Goal: Task Accomplishment & Management: Use online tool/utility

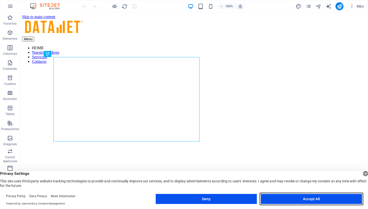
click at [321, 198] on button "Accept All" at bounding box center [311, 199] width 101 height 10
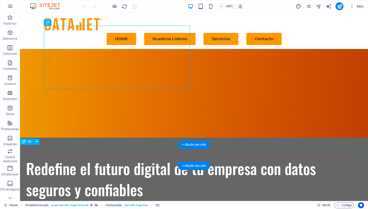
scroll to position [39, 0]
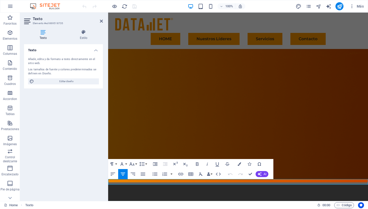
drag, startPoint x: 127, startPoint y: 182, endPoint x: 357, endPoint y: 181, distance: 230.4
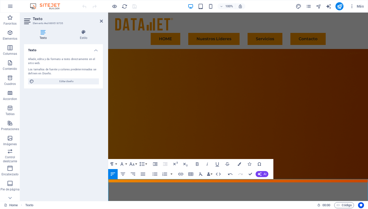
click at [355, 157] on figure at bounding box center [238, 90] width 260 height 184
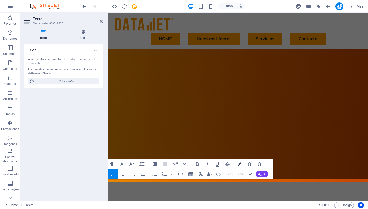
click at [242, 165] on button "Colors" at bounding box center [240, 164] width 10 height 10
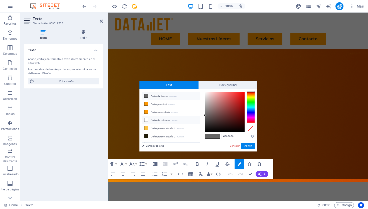
click at [154, 118] on li "Color de la fuente #ffffff" at bounding box center [171, 120] width 58 height 8
type input "#ffffff"
click at [247, 148] on button "Aplicar" at bounding box center [249, 145] width 14 height 6
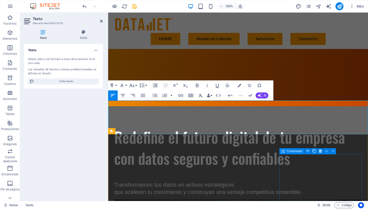
scroll to position [118, 0]
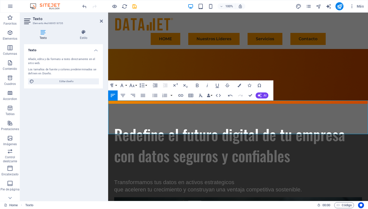
drag, startPoint x: 355, startPoint y: 132, endPoint x: 144, endPoint y: 104, distance: 213.1
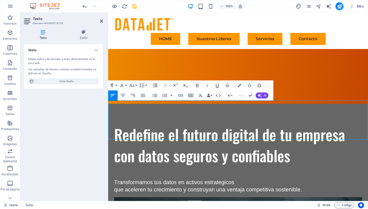
click at [84, 5] on icon "undo" at bounding box center [85, 7] width 6 height 6
drag, startPoint x: 312, startPoint y: 137, endPoint x: 109, endPoint y: 100, distance: 206.5
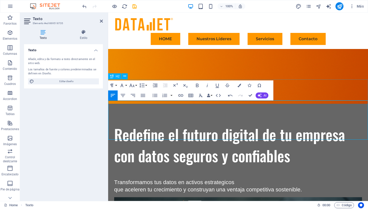
click at [239, 86] on icon "button" at bounding box center [240, 85] width 4 height 4
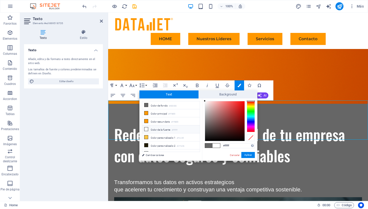
click at [155, 129] on li "Color de la fuente #ffffff" at bounding box center [171, 129] width 58 height 8
click at [250, 153] on button "Aplicar" at bounding box center [249, 155] width 14 height 6
click at [250, 154] on button "Aplicar" at bounding box center [249, 155] width 14 height 6
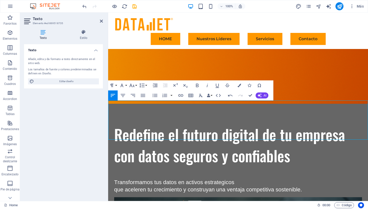
click at [108, 109] on div at bounding box center [107, 107] width 1 height 188
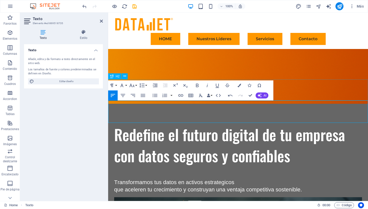
drag, startPoint x: 331, startPoint y: 120, endPoint x: 142, endPoint y: 98, distance: 190.6
click at [123, 94] on icon "button" at bounding box center [123, 95] width 6 height 6
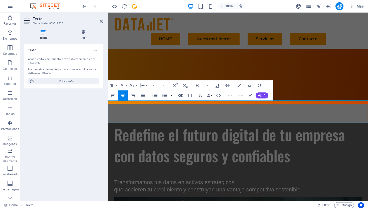
drag, startPoint x: 345, startPoint y: 119, endPoint x: 129, endPoint y: 103, distance: 216.2
click at [242, 84] on button "Colors" at bounding box center [240, 85] width 10 height 10
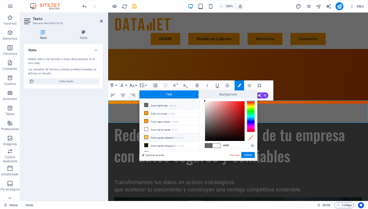
click at [160, 137] on li "Color personalizado 1 #ffc340" at bounding box center [171, 137] width 58 height 8
type input "#ffc340"
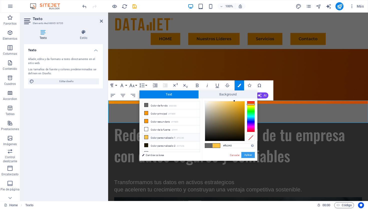
click at [245, 154] on button "Aplicar" at bounding box center [249, 155] width 14 height 6
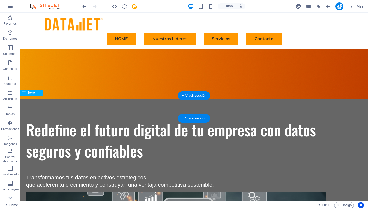
scroll to position [162, 0]
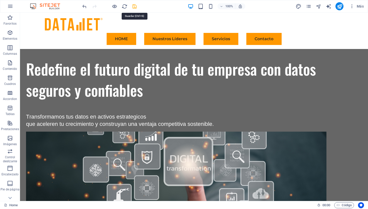
click at [136, 8] on icon "save" at bounding box center [135, 7] width 6 height 6
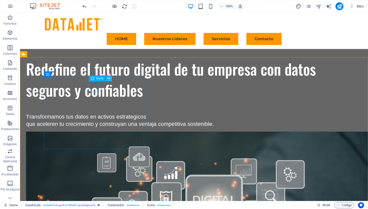
click at [108, 78] on icon at bounding box center [109, 78] width 3 height 5
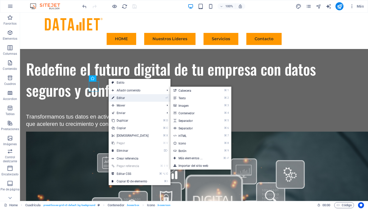
click at [120, 97] on link "⏎ Editar" at bounding box center [130, 98] width 43 height 8
select select "xMidYMid"
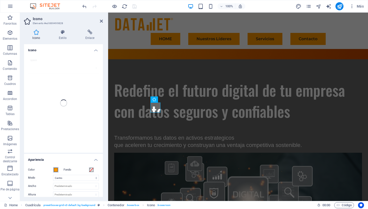
click at [57, 168] on span at bounding box center [56, 169] width 4 height 4
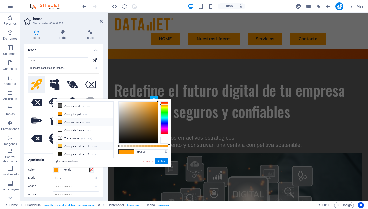
click at [72, 145] on li "Color personalizado 1 #ffc340" at bounding box center [85, 146] width 58 height 8
type input "#ffc340"
click at [161, 158] on button "Aplicar" at bounding box center [162, 161] width 14 height 6
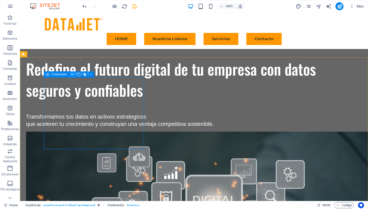
click at [73, 74] on icon at bounding box center [72, 74] width 3 height 5
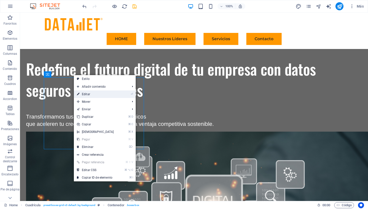
click at [85, 95] on link "⏎ Editar" at bounding box center [95, 94] width 43 height 8
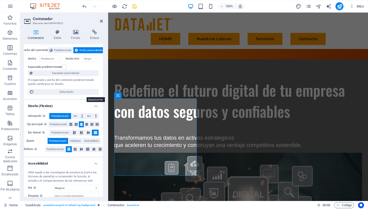
scroll to position [14, 0]
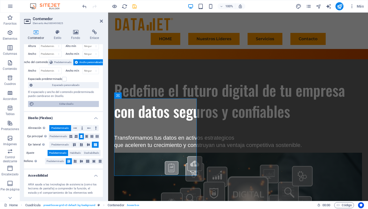
click at [82, 104] on span "Editar diseño" at bounding box center [67, 104] width 62 height 6
select select "px"
select select "400"
select select "px"
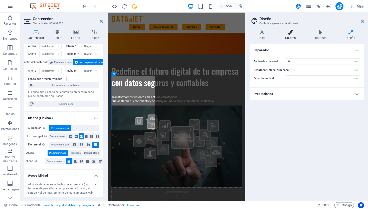
click at [291, 35] on h4 "Colores" at bounding box center [292, 35] width 30 height 11
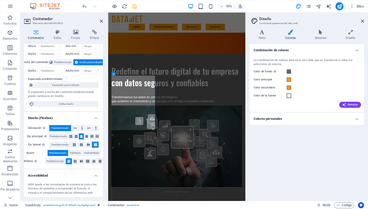
click at [290, 96] on span at bounding box center [289, 95] width 4 height 4
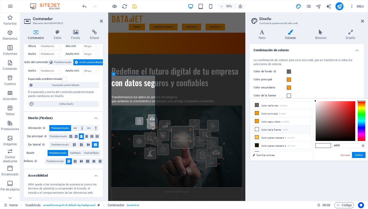
click at [281, 128] on li "Color de la fuente #ffffff" at bounding box center [282, 129] width 58 height 8
click at [289, 71] on span at bounding box center [289, 71] width 4 height 4
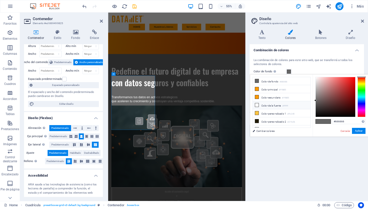
click at [274, 105] on li "Color de la fuente #ffffff" at bounding box center [282, 105] width 58 height 8
type input "#ffffff"
click at [356, 132] on button "Aplicar" at bounding box center [359, 131] width 14 height 6
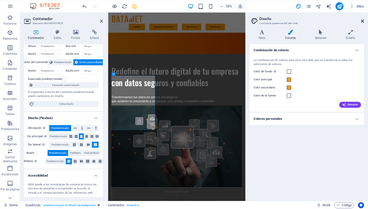
click at [363, 22] on icon at bounding box center [362, 21] width 3 height 4
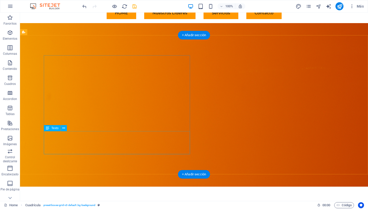
scroll to position [119, 0]
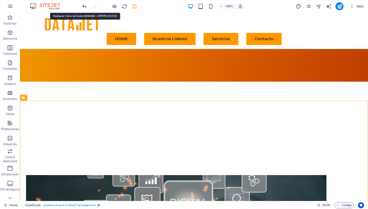
click at [84, 7] on icon "undo" at bounding box center [85, 7] width 6 height 6
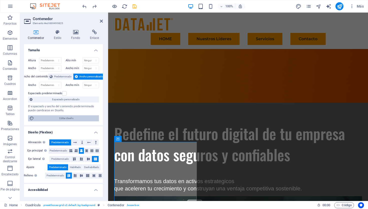
click at [60, 116] on span "Editar diseño" at bounding box center [67, 118] width 62 height 6
select select "rem"
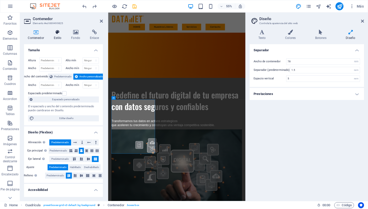
click at [57, 36] on h4 "Estilo" at bounding box center [59, 35] width 18 height 11
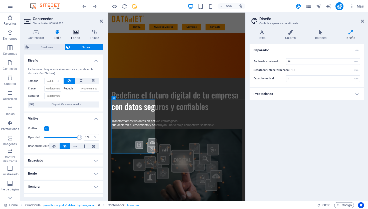
click at [79, 36] on h4 "Fondo" at bounding box center [76, 35] width 19 height 11
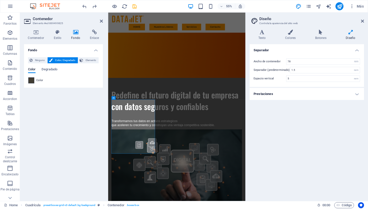
click at [31, 82] on span at bounding box center [32, 80] width 6 height 6
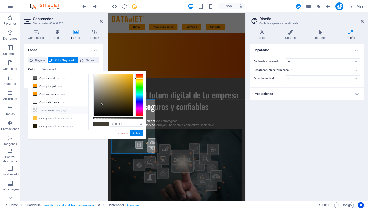
click at [43, 108] on li "Transparente rgba(0,0,0,.0)" at bounding box center [60, 110] width 58 height 8
type input "rgba(0, 0, 0, 0)"
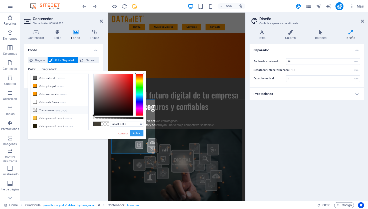
click at [138, 135] on button "Aplicar" at bounding box center [137, 133] width 14 height 6
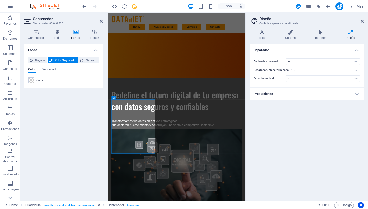
click at [364, 22] on aside "Diseño Controla la apariencia del sitio web Variantes Texto Colores Botones Dis…" at bounding box center [307, 107] width 123 height 188
click at [362, 21] on icon at bounding box center [362, 21] width 3 height 4
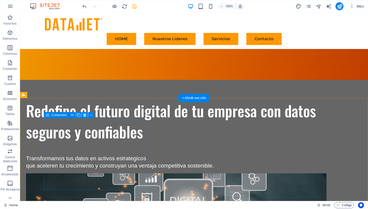
scroll to position [124, 0]
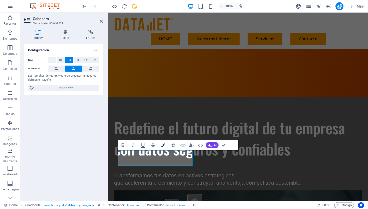
click at [163, 145] on icon "button" at bounding box center [163, 145] width 4 height 4
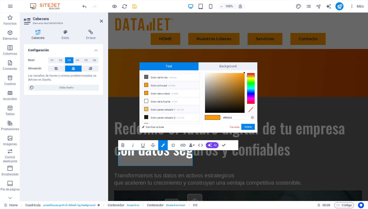
click at [163, 109] on li "Color personalizado 1 #ffc340" at bounding box center [171, 109] width 58 height 8
type input "#ffc340"
click at [249, 124] on button "Aplicar" at bounding box center [249, 127] width 14 height 6
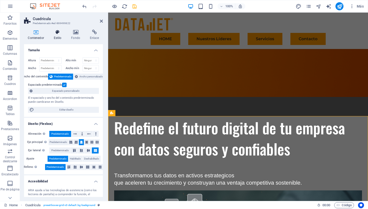
click at [60, 38] on h4 "Estilo" at bounding box center [59, 35] width 18 height 11
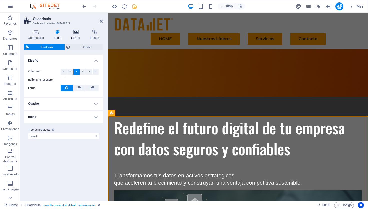
click at [74, 34] on icon at bounding box center [75, 32] width 17 height 5
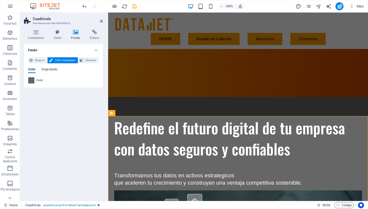
click at [32, 81] on span at bounding box center [32, 80] width 6 height 6
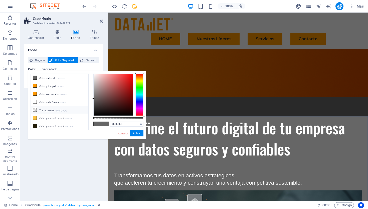
scroll to position [7, 0]
click at [52, 104] on li "Transparente rgba(0,0,0,.0)" at bounding box center [60, 103] width 58 height 8
type input "rgba(0, 0, 0, 0)"
click at [134, 132] on button "Aplicar" at bounding box center [137, 133] width 14 height 6
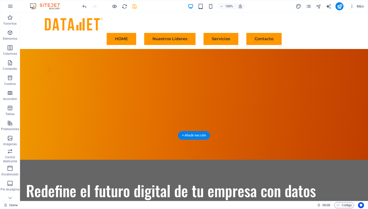
scroll to position [91, 0]
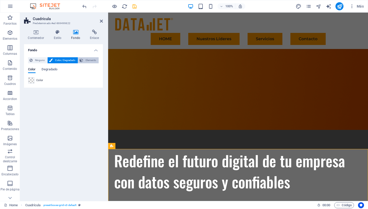
click at [91, 58] on span "Elemento" at bounding box center [91, 60] width 13 height 6
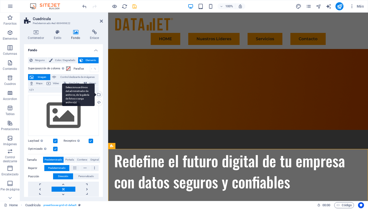
click at [99, 94] on div "Selecciona archivos del administrador de archivos, de la galería de fotos o car…" at bounding box center [99, 95] width 8 height 8
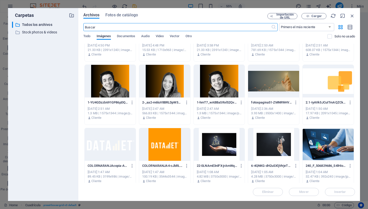
scroll to position [260, 0]
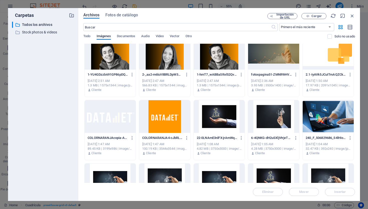
click at [342, 57] on div at bounding box center [328, 53] width 51 height 33
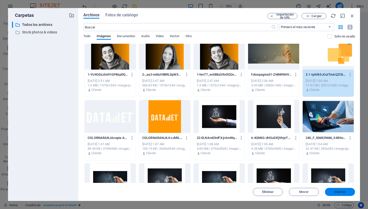
click at [337, 191] on span "Insertar" at bounding box center [341, 191] width 12 height 3
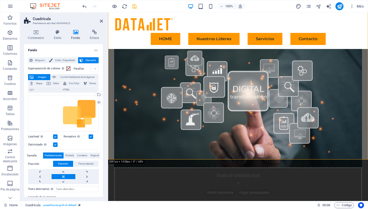
scroll to position [269, 0]
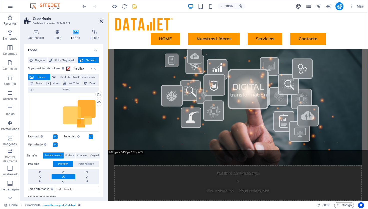
click at [102, 22] on icon at bounding box center [101, 21] width 3 height 4
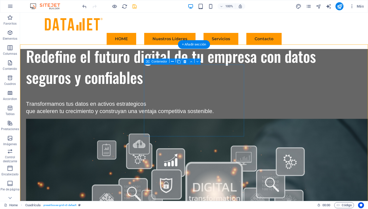
scroll to position [170, 0]
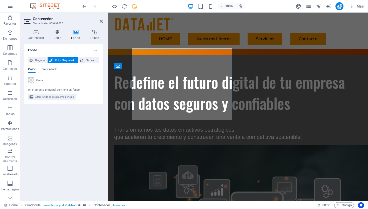
scroll to position [191, 0]
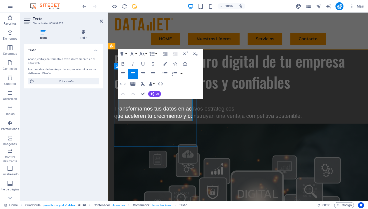
drag, startPoint x: 189, startPoint y: 119, endPoint x: 231, endPoint y: 109, distance: 42.5
click at [164, 65] on icon "button" at bounding box center [165, 64] width 4 height 4
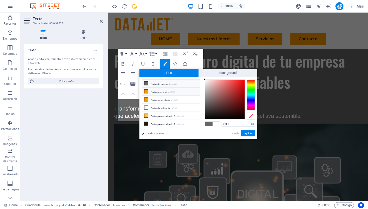
click at [153, 91] on li "Color principal #ff9800" at bounding box center [171, 91] width 58 height 8
type input "#ff9800"
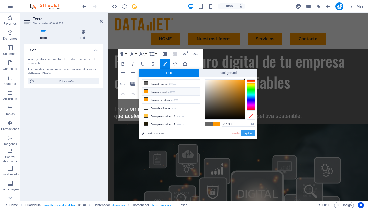
click at [246, 134] on button "Aplicar" at bounding box center [249, 133] width 14 height 6
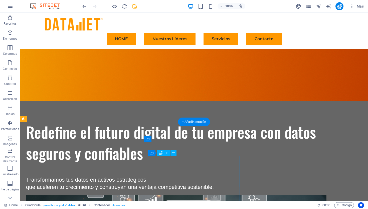
scroll to position [98, 0]
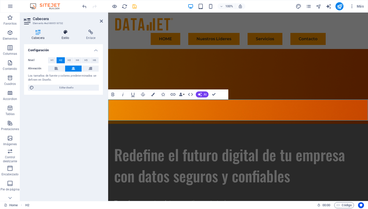
click at [66, 33] on icon at bounding box center [65, 32] width 23 height 5
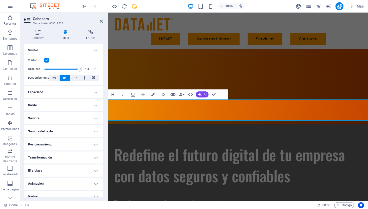
click at [97, 50] on h4 "Visible" at bounding box center [63, 48] width 79 height 9
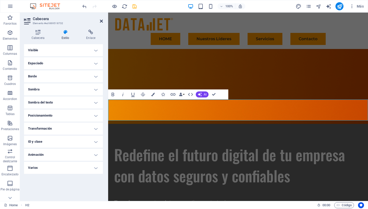
click at [100, 21] on icon at bounding box center [101, 21] width 3 height 4
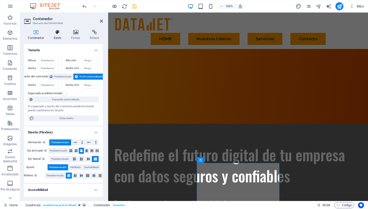
click at [60, 35] on h4 "Estilo" at bounding box center [59, 35] width 18 height 11
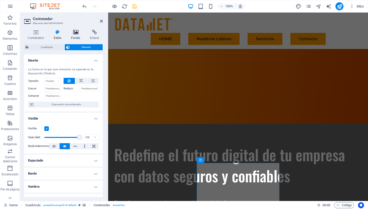
click at [75, 34] on icon at bounding box center [75, 32] width 17 height 5
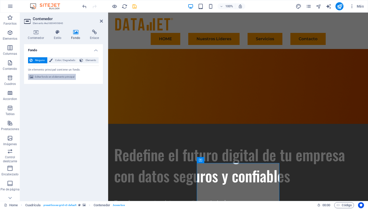
click at [62, 76] on span "Editar fondo en el elemento principal" at bounding box center [55, 77] width 40 height 6
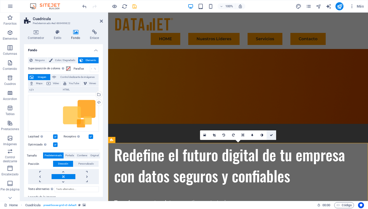
click at [274, 134] on link at bounding box center [272, 135] width 10 height 10
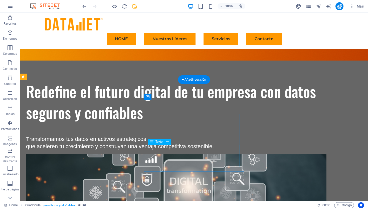
scroll to position [144, 0]
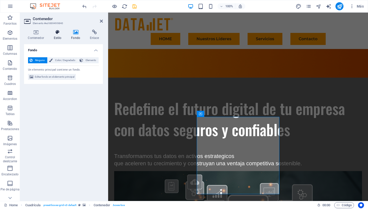
click at [60, 30] on icon at bounding box center [58, 32] width 16 height 5
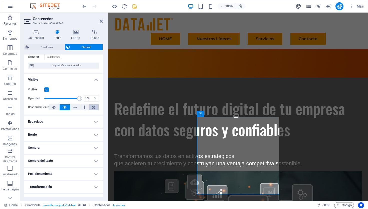
scroll to position [38, 0]
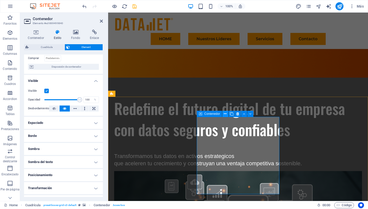
click at [227, 114] on button at bounding box center [226, 114] width 6 height 6
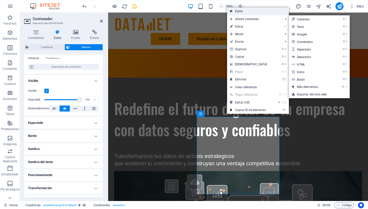
click at [253, 14] on link "Estilo" at bounding box center [258, 12] width 62 height 8
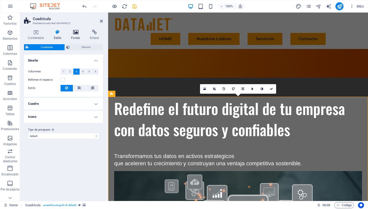
click at [83, 34] on icon at bounding box center [75, 32] width 17 height 5
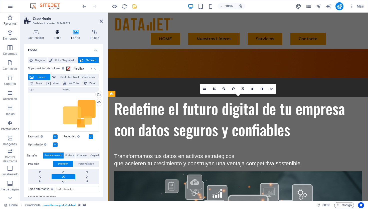
click at [59, 36] on h4 "Estilo" at bounding box center [59, 35] width 18 height 11
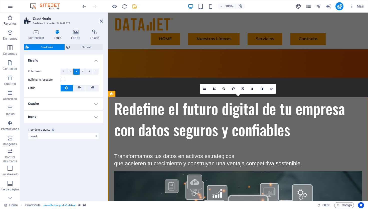
click at [56, 33] on icon at bounding box center [58, 32] width 16 height 5
click at [80, 46] on span "Element" at bounding box center [86, 47] width 30 height 6
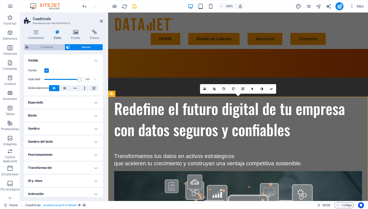
click at [53, 46] on span "Cuadrícula" at bounding box center [46, 47] width 33 height 6
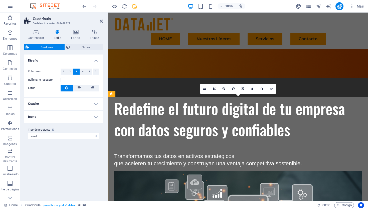
click at [68, 102] on h4 "Cuadro" at bounding box center [63, 104] width 79 height 12
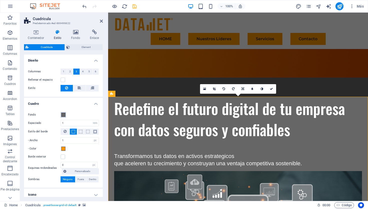
click at [64, 115] on span at bounding box center [63, 115] width 4 height 4
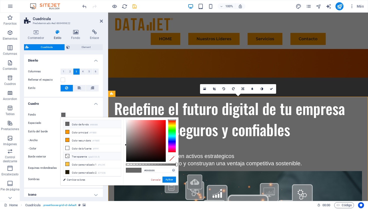
click at [75, 156] on li "Transparente rgba(0,0,0,.0)" at bounding box center [92, 156] width 58 height 8
type input "rgba(0, 0, 0, 0)"
click at [170, 180] on button "Aplicar" at bounding box center [170, 179] width 14 height 6
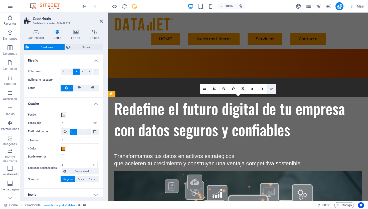
click at [273, 88] on icon at bounding box center [271, 88] width 3 height 3
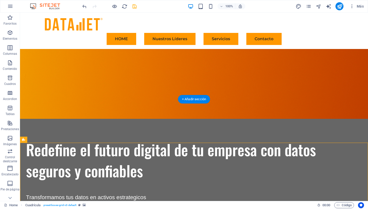
scroll to position [83, 0]
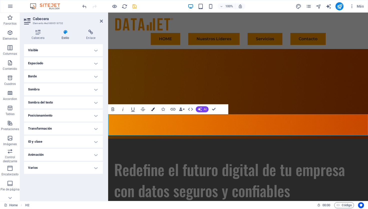
click at [155, 110] on button "Colors" at bounding box center [153, 109] width 10 height 10
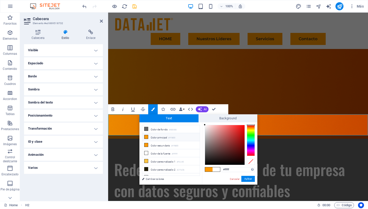
click at [153, 137] on li "Color principal #ff9800" at bounding box center [171, 137] width 58 height 8
type input "#ff9800"
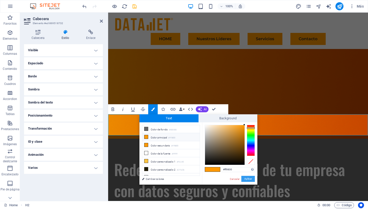
click at [250, 180] on button "Aplicar" at bounding box center [249, 178] width 14 height 6
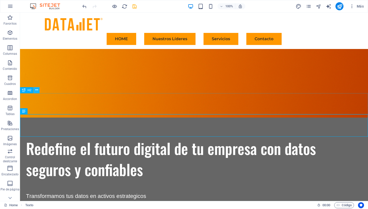
click at [36, 91] on icon at bounding box center [36, 89] width 3 height 5
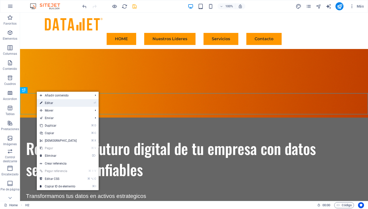
click at [50, 103] on link "⏎ Editar" at bounding box center [58, 103] width 43 height 8
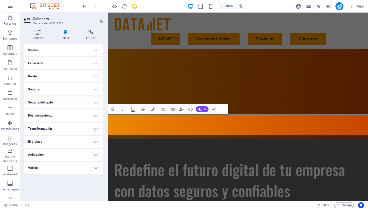
click at [64, 37] on h4 "Estilo" at bounding box center [66, 35] width 25 height 11
click at [39, 29] on div "Cabecera Estilo Enlace Configuración Nivel H1 H2 H3 H4 H5 H6 Alineación Los tam…" at bounding box center [63, 113] width 87 height 175
click at [38, 34] on icon at bounding box center [38, 32] width 28 height 5
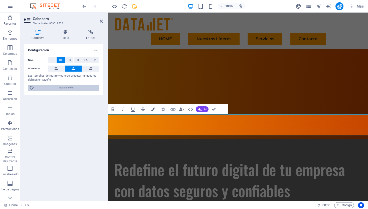
click at [53, 86] on span "Editar diseño" at bounding box center [67, 87] width 62 height 6
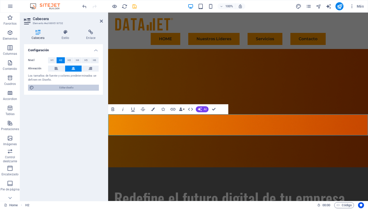
select select "px"
select select "400"
select select "px"
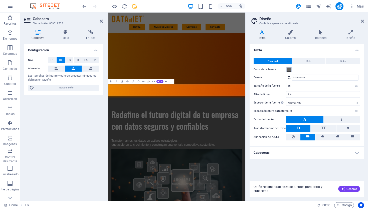
click at [289, 69] on span at bounding box center [289, 69] width 4 height 4
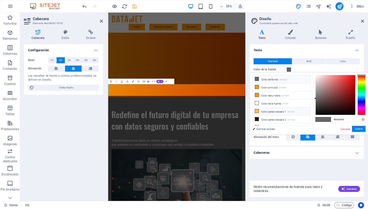
scroll to position [5, 0]
click at [278, 99] on li "Color de la fuente #ffffff" at bounding box center [282, 98] width 58 height 8
type input "#ffffff"
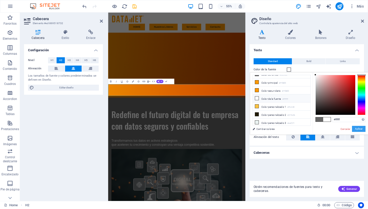
click at [361, 128] on button "Aplicar" at bounding box center [359, 129] width 14 height 6
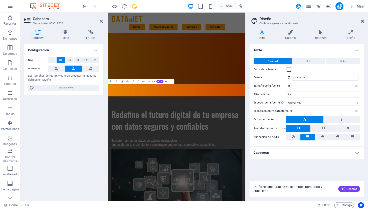
click at [363, 21] on icon at bounding box center [362, 21] width 3 height 4
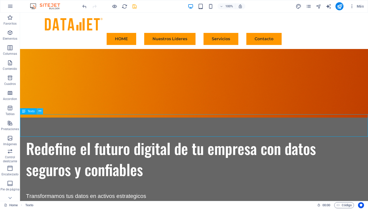
click at [41, 110] on button at bounding box center [40, 111] width 6 height 6
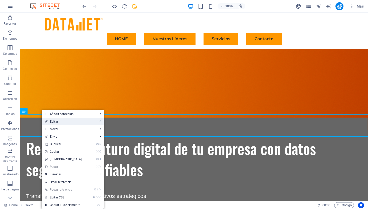
click at [52, 121] on link "⏎ Editar" at bounding box center [63, 122] width 43 height 8
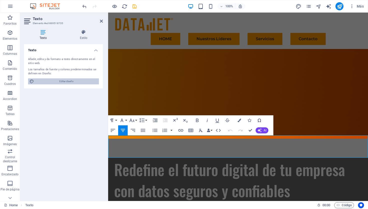
click at [71, 80] on span "Editar diseño" at bounding box center [67, 81] width 62 height 6
select select "px"
select select "400"
select select "px"
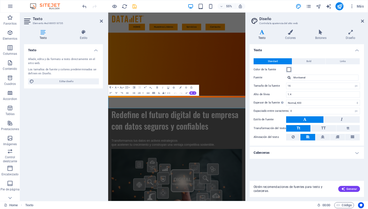
click at [290, 69] on span at bounding box center [289, 69] width 4 height 4
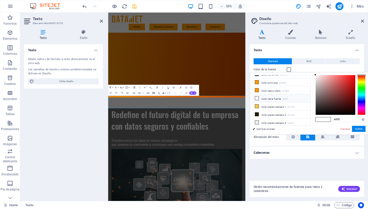
click at [290, 69] on span at bounding box center [289, 69] width 4 height 4
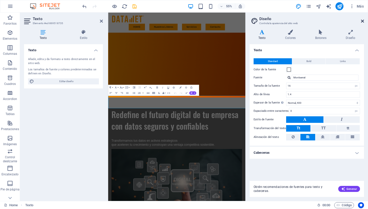
click at [363, 20] on icon at bounding box center [362, 21] width 3 height 4
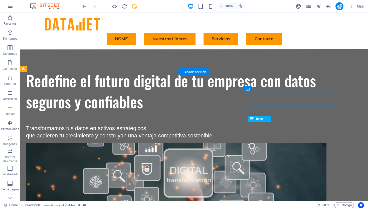
scroll to position [152, 0]
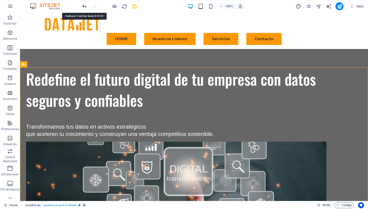
click at [84, 8] on icon "undo" at bounding box center [85, 7] width 6 height 6
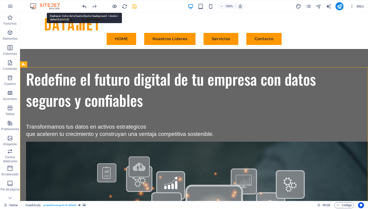
click at [85, 6] on icon "undo" at bounding box center [85, 7] width 6 height 6
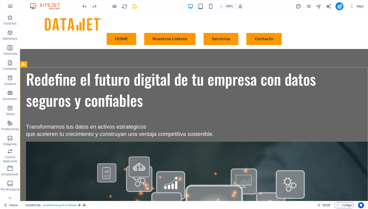
click at [133, 7] on icon "save" at bounding box center [135, 7] width 6 height 6
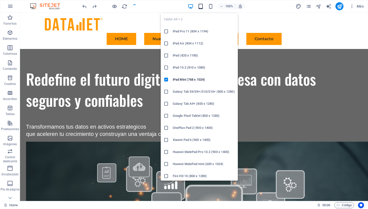
click at [202, 7] on icon "button" at bounding box center [201, 7] width 6 height 6
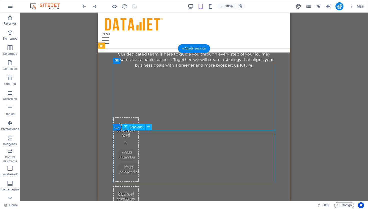
scroll to position [1446, 0]
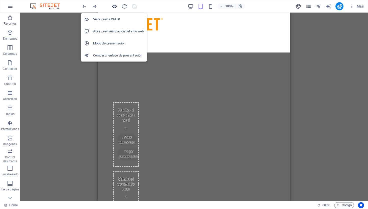
click at [116, 6] on icon "button" at bounding box center [115, 7] width 6 height 6
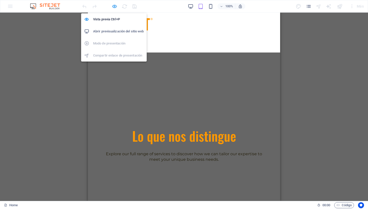
scroll to position [1321, 0]
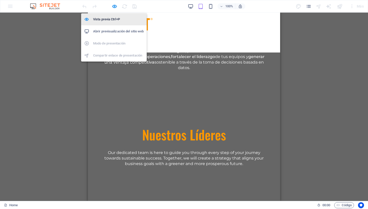
click at [113, 17] on h6 "Vista previa Ctrl+P" at bounding box center [118, 19] width 51 height 6
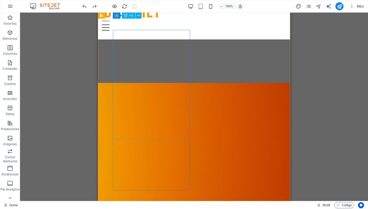
scroll to position [0, 0]
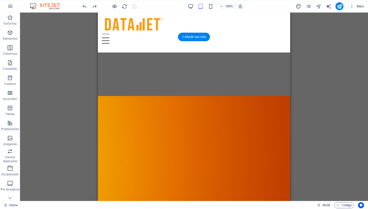
click at [106, 52] on figure at bounding box center [194, 164] width 193 height 225
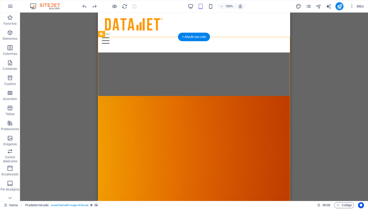
click at [106, 52] on figure at bounding box center [194, 164] width 193 height 225
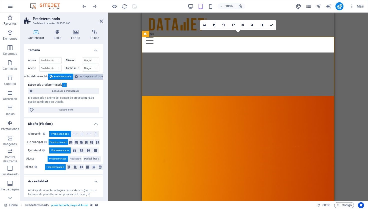
click at [93, 76] on span "Ancho personalizado" at bounding box center [91, 76] width 24 height 6
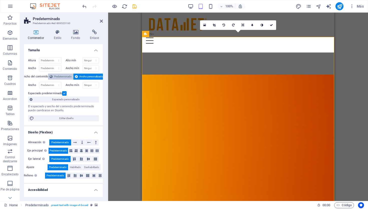
click at [68, 77] on span "Predeterminado" at bounding box center [63, 76] width 18 height 6
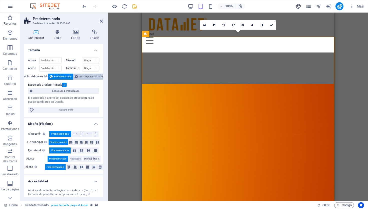
click at [86, 76] on span "Ancho personalizado" at bounding box center [91, 76] width 24 height 6
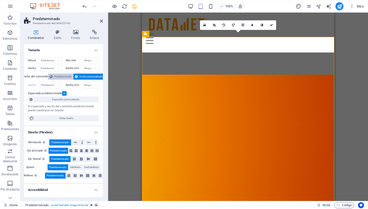
click at [64, 77] on span "Predeterminado" at bounding box center [63, 76] width 18 height 6
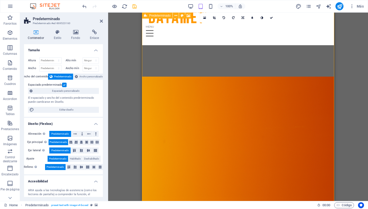
scroll to position [5, 0]
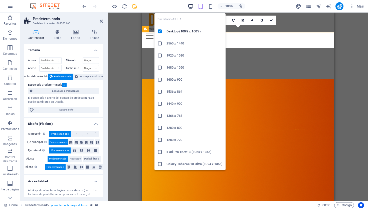
click at [191, 6] on icon "button" at bounding box center [191, 7] width 6 height 6
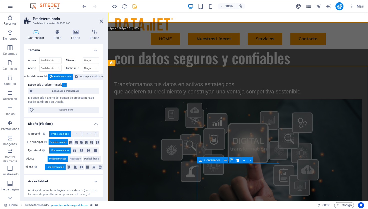
scroll to position [203, 0]
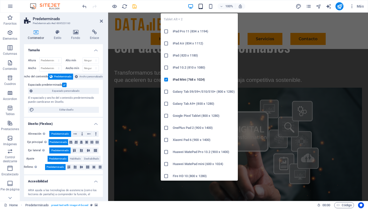
click at [202, 6] on icon "button" at bounding box center [201, 7] width 6 height 6
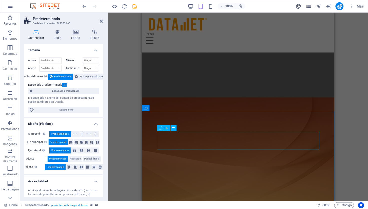
scroll to position [1102, 0]
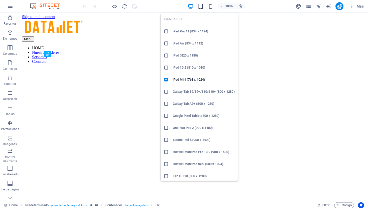
click at [199, 6] on icon "button" at bounding box center [201, 7] width 6 height 6
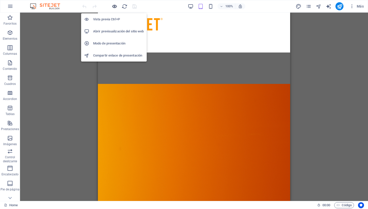
click at [116, 7] on icon "button" at bounding box center [115, 7] width 6 height 6
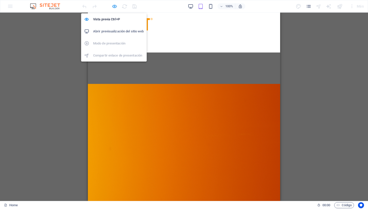
click at [115, 5] on icon "button" at bounding box center [115, 7] width 6 height 6
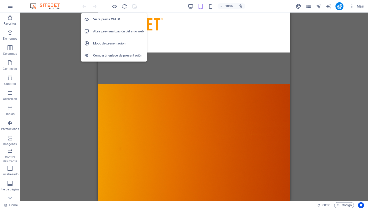
click at [114, 17] on h6 "Vista previa Ctrl+P" at bounding box center [118, 19] width 51 height 6
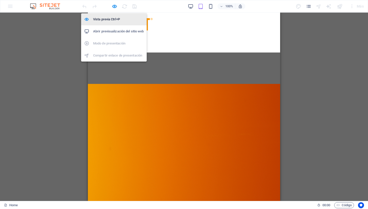
click at [114, 17] on h6 "Vista previa Ctrl+P" at bounding box center [118, 19] width 51 height 6
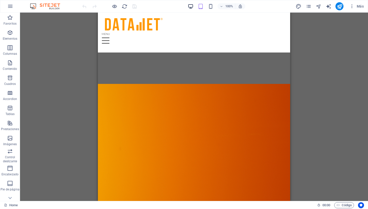
click at [193, 5] on icon "button" at bounding box center [191, 7] width 6 height 6
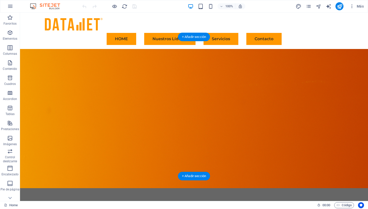
click at [105, 49] on figure at bounding box center [194, 118] width 348 height 139
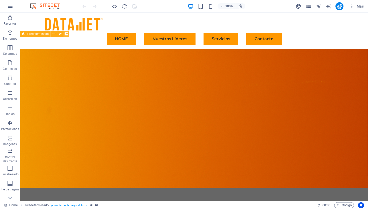
click at [66, 34] on icon at bounding box center [67, 33] width 4 height 5
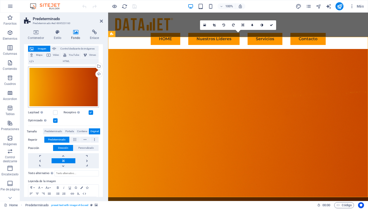
scroll to position [29, 0]
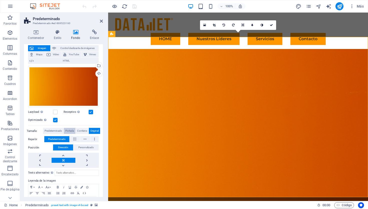
click at [71, 131] on span "Portada" at bounding box center [69, 131] width 9 height 6
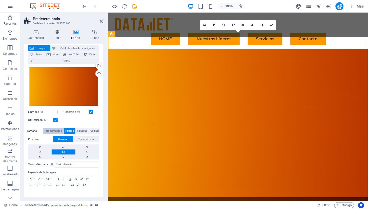
click at [59, 131] on span "Predeterminado" at bounding box center [54, 131] width 18 height 6
click at [87, 137] on span "Personalizado" at bounding box center [86, 139] width 16 height 6
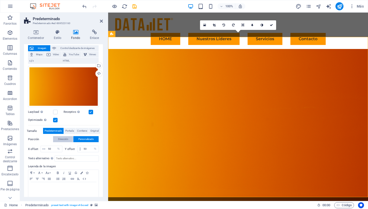
click at [65, 137] on span "Dirección" at bounding box center [63, 139] width 10 height 6
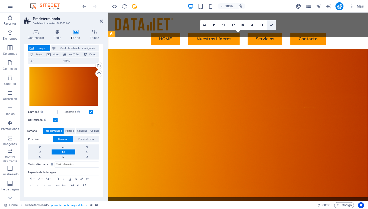
click at [272, 25] on icon at bounding box center [271, 25] width 3 height 3
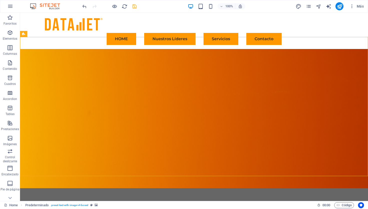
click at [135, 6] on icon "save" at bounding box center [135, 7] width 6 height 6
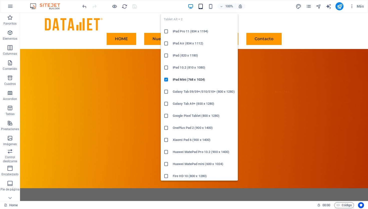
click at [199, 8] on icon "button" at bounding box center [201, 7] width 6 height 6
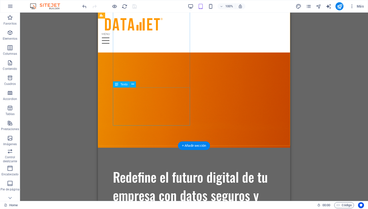
scroll to position [92, 0]
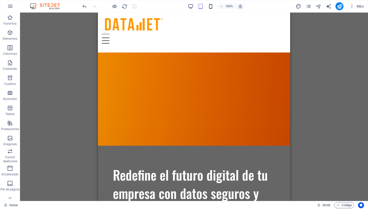
click at [211, 9] on icon "button" at bounding box center [211, 7] width 6 height 6
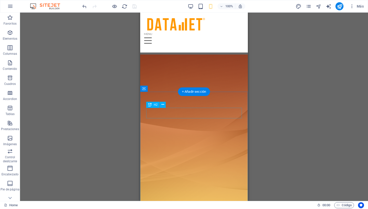
scroll to position [998, 0]
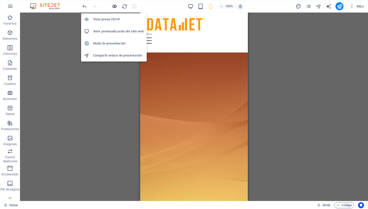
click at [116, 8] on icon "button" at bounding box center [115, 7] width 6 height 6
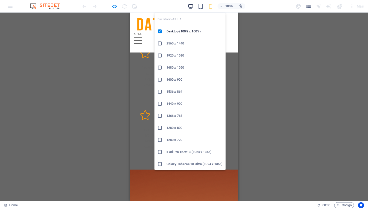
click at [189, 7] on icon "button" at bounding box center [191, 7] width 6 height 6
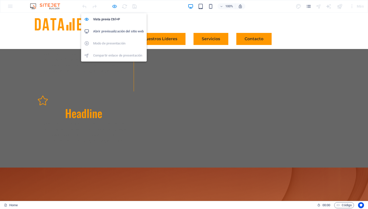
click at [113, 7] on icon "button" at bounding box center [115, 7] width 6 height 6
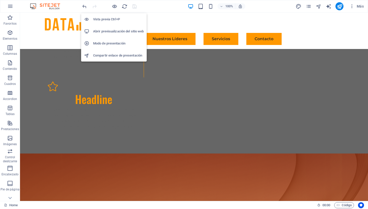
click at [114, 20] on h6 "Vista previa Ctrl+P" at bounding box center [118, 19] width 51 height 6
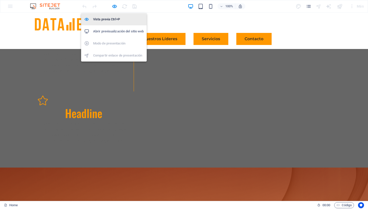
click at [114, 20] on h6 "Vista previa Ctrl+P" at bounding box center [118, 19] width 51 height 6
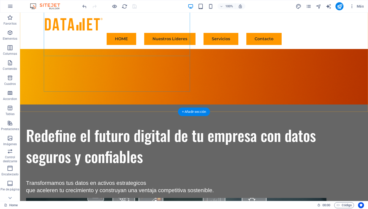
scroll to position [73, 0]
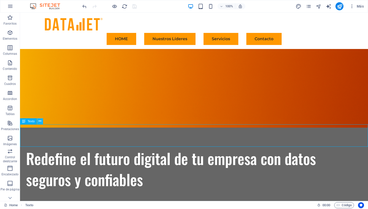
click at [41, 121] on button at bounding box center [40, 121] width 6 height 6
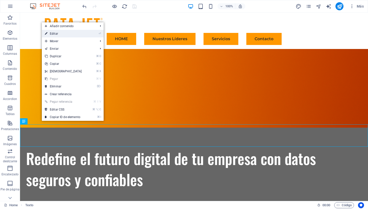
click at [79, 33] on link "⏎ Editar" at bounding box center [63, 34] width 43 height 8
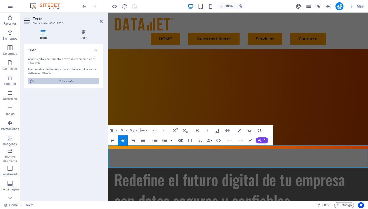
click at [71, 80] on span "Editar diseño" at bounding box center [67, 81] width 62 height 6
select select "px"
select select "400"
select select "px"
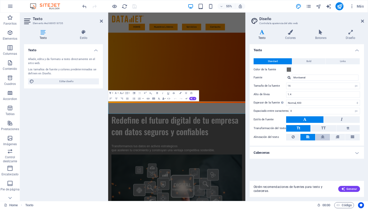
click at [325, 137] on button at bounding box center [323, 137] width 15 height 7
click at [319, 152] on h4 "Cabeceras" at bounding box center [307, 152] width 115 height 12
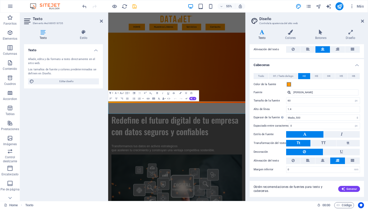
scroll to position [0, 0]
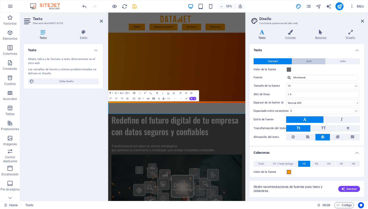
click at [314, 62] on button "Bold" at bounding box center [309, 61] width 33 height 6
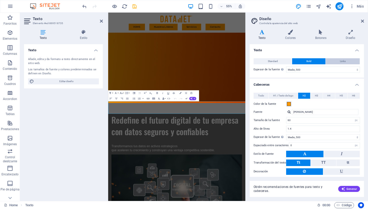
click at [339, 61] on button "Links" at bounding box center [343, 61] width 34 height 6
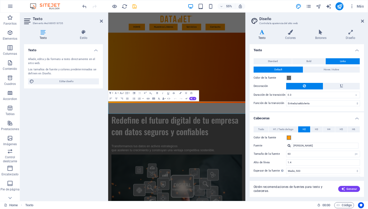
click at [266, 66] on button "Default" at bounding box center [278, 69] width 49 height 6
click at [366, 20] on aside "Diseño Controla la apariencia del sitio web Variantes Texto Colores Botones Dis…" at bounding box center [307, 107] width 123 height 188
click at [364, 23] on icon at bounding box center [362, 21] width 3 height 4
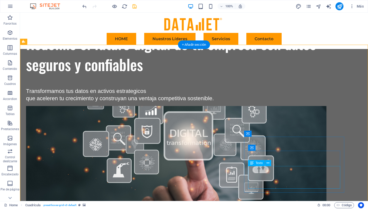
scroll to position [197, 0]
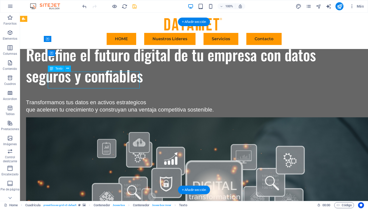
scroll to position [218, 0]
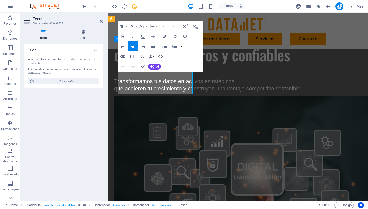
drag, startPoint x: 178, startPoint y: 89, endPoint x: 119, endPoint y: 70, distance: 61.4
click at [164, 38] on button "Colors" at bounding box center [165, 36] width 10 height 10
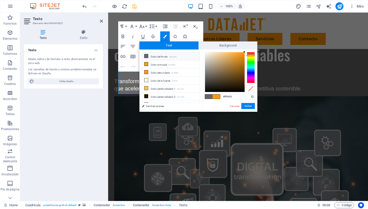
click at [164, 56] on li "Color de fondo #666666" at bounding box center [171, 56] width 58 height 8
type input "#666666"
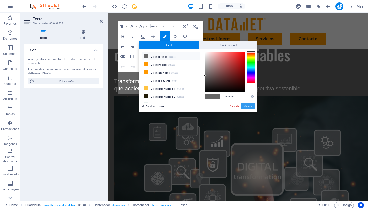
click at [250, 107] on button "Aplicar" at bounding box center [249, 106] width 14 height 6
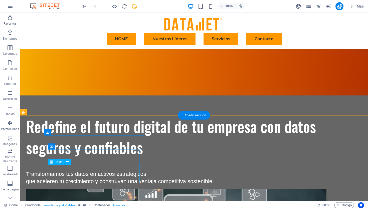
scroll to position [102, 0]
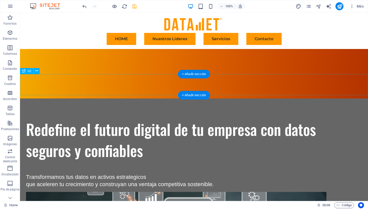
click at [38, 71] on icon at bounding box center [36, 70] width 3 height 5
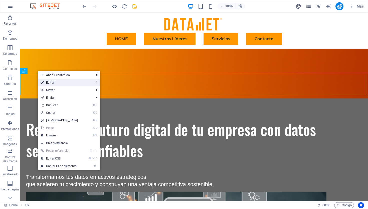
click at [55, 84] on link "⏎ Editar" at bounding box center [59, 83] width 43 height 8
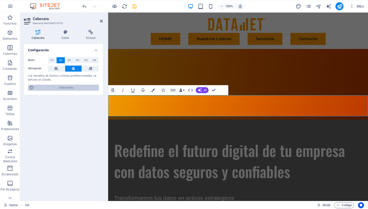
click at [54, 89] on span "Editar diseño" at bounding box center [67, 87] width 62 height 6
select select "ease-in-out"
select select "px"
select select "500"
select select "px"
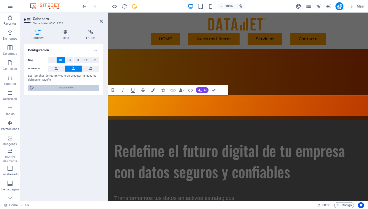
select select "rem"
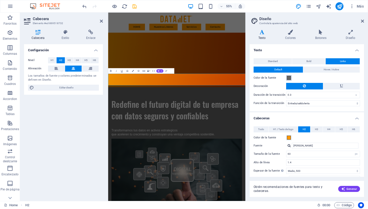
click at [290, 79] on span at bounding box center [289, 78] width 4 height 4
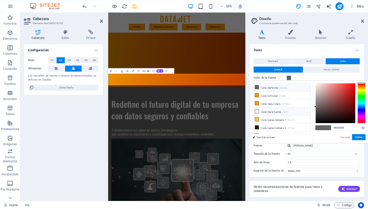
click at [271, 108] on li "Color de la fuente #ffffff" at bounding box center [282, 111] width 58 height 8
type input "#ffffff"
click at [362, 138] on button "Aplicar" at bounding box center [359, 137] width 14 height 6
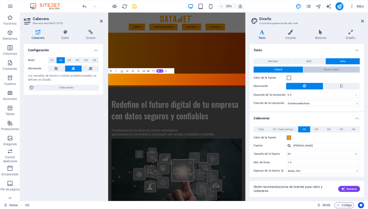
click at [342, 68] on button "Hover / Active" at bounding box center [332, 69] width 57 height 6
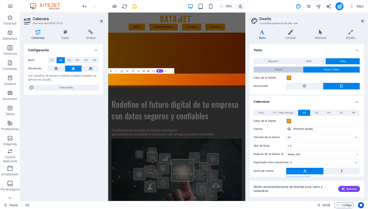
click at [280, 71] on span "Default" at bounding box center [279, 69] width 8 height 6
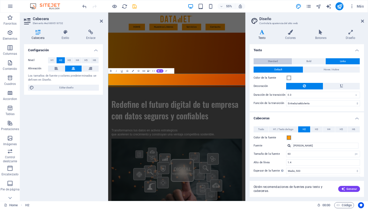
click at [280, 61] on button "Standard" at bounding box center [273, 61] width 38 height 6
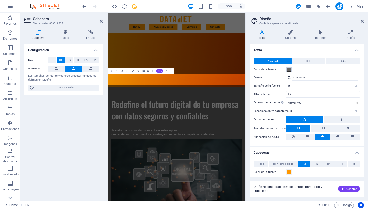
click at [289, 69] on span at bounding box center [289, 69] width 4 height 4
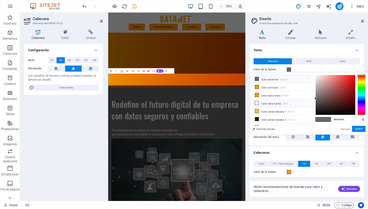
click at [276, 101] on li "Color de la fuente #ffffff" at bounding box center [282, 103] width 58 height 8
type input "#ffffff"
click at [358, 128] on button "Aplicar" at bounding box center [359, 129] width 14 height 6
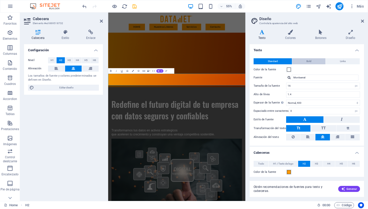
click at [314, 62] on button "Bold" at bounding box center [309, 61] width 33 height 6
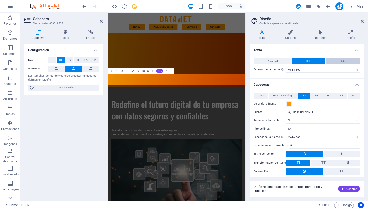
click at [345, 62] on button "Links" at bounding box center [343, 61] width 34 height 6
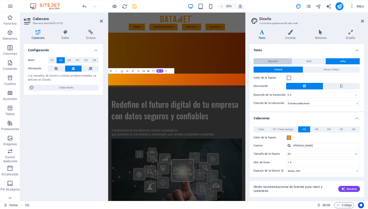
click at [272, 59] on span "Standard" at bounding box center [273, 61] width 10 height 6
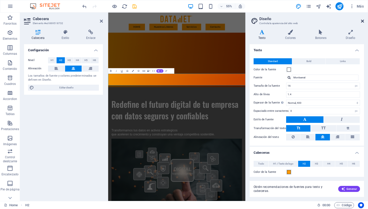
click at [363, 21] on icon at bounding box center [362, 21] width 3 height 4
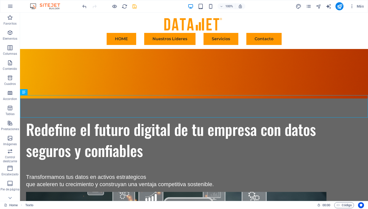
click at [134, 5] on icon "save" at bounding box center [135, 7] width 6 height 6
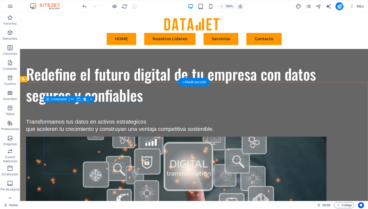
scroll to position [167, 0]
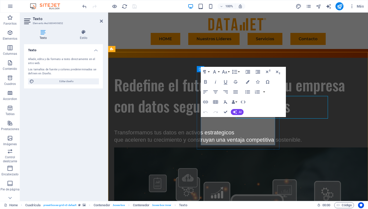
scroll to position [188, 0]
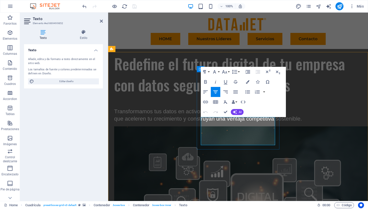
drag, startPoint x: 267, startPoint y: 143, endPoint x: 204, endPoint y: 115, distance: 68.9
click at [250, 81] on button "Colors" at bounding box center [248, 82] width 10 height 10
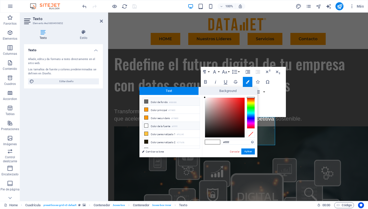
click at [162, 103] on li "Color de fondo #666666" at bounding box center [171, 102] width 58 height 8
type input "#666666"
click at [246, 151] on button "Aplicar" at bounding box center [249, 151] width 14 height 6
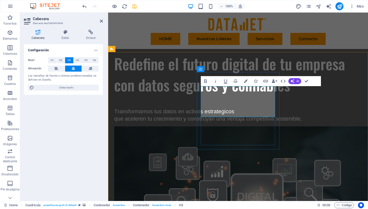
drag, startPoint x: 263, startPoint y: 112, endPoint x: 201, endPoint y: 94, distance: 64.3
click at [245, 80] on icon "button" at bounding box center [246, 81] width 4 height 4
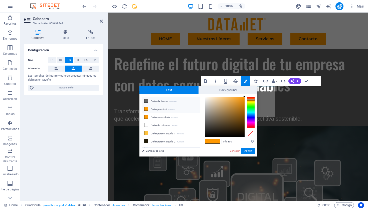
click at [151, 101] on li "Color de fondo #666666" at bounding box center [171, 101] width 58 height 8
type input "#666666"
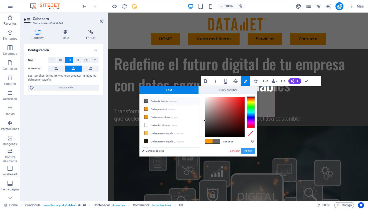
click at [247, 153] on button "Aplicar" at bounding box center [249, 150] width 14 height 6
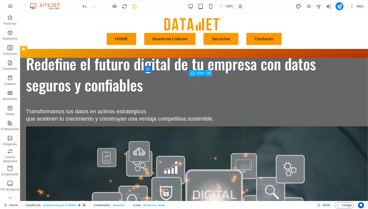
click at [209, 74] on icon at bounding box center [209, 72] width 3 height 5
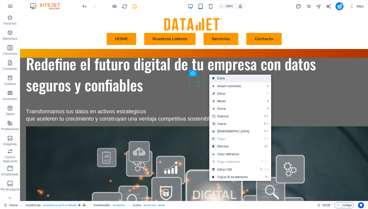
click at [216, 78] on link "Estilo" at bounding box center [241, 78] width 62 height 8
select select "rem"
select select "px"
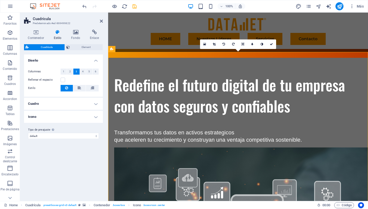
scroll to position [188, 0]
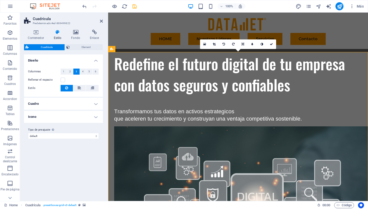
click at [89, 116] on h4 "Icono" at bounding box center [63, 117] width 79 height 12
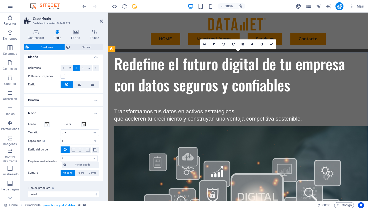
scroll to position [4, 0]
click at [89, 46] on span "Element" at bounding box center [86, 47] width 30 height 6
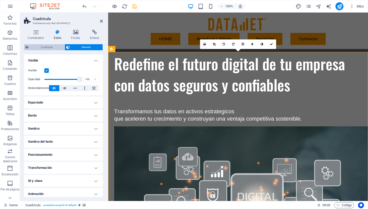
click at [53, 49] on span "Cuadrícula" at bounding box center [46, 47] width 33 height 6
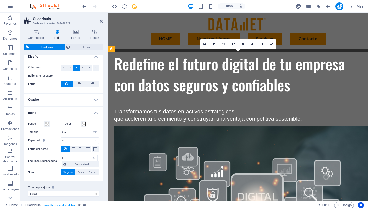
click at [64, 104] on h4 "Cuadro" at bounding box center [63, 99] width 79 height 12
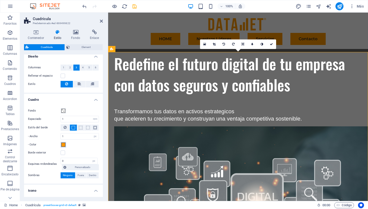
click at [64, 143] on span at bounding box center [63, 144] width 4 height 4
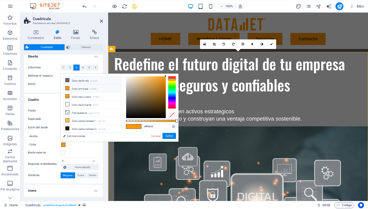
click at [90, 82] on li "Color de fondo #666666" at bounding box center [92, 80] width 58 height 8
type input "#666666"
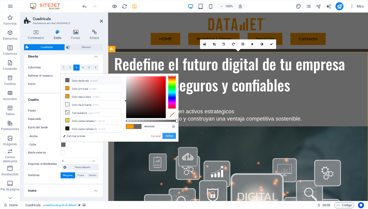
click at [172, 136] on button "Aplicar" at bounding box center [170, 136] width 14 height 6
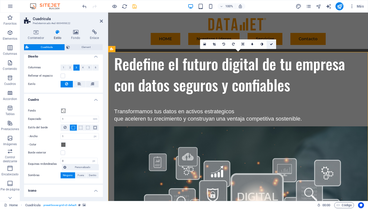
click at [271, 44] on icon at bounding box center [271, 44] width 3 height 3
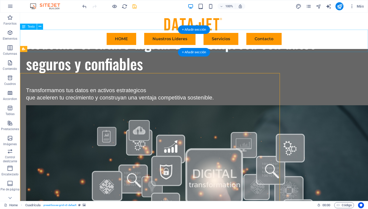
scroll to position [167, 0]
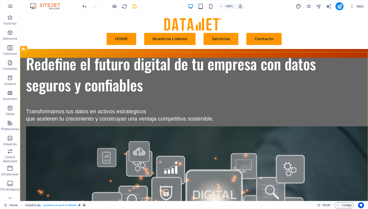
click at [131, 8] on div at bounding box center [109, 6] width 56 height 8
click at [135, 5] on icon "save" at bounding box center [135, 7] width 6 height 6
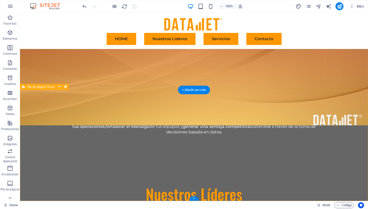
scroll to position [1073, 0]
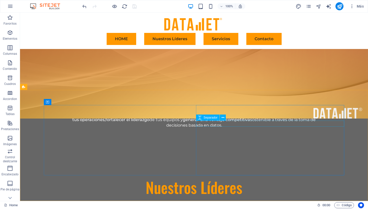
click at [208, 120] on div "Separador" at bounding box center [212, 117] width 33 height 6
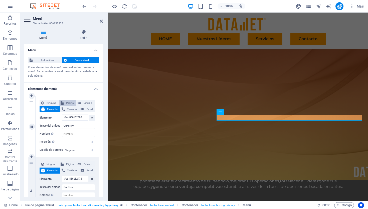
click at [71, 104] on span "Página" at bounding box center [70, 103] width 10 height 6
select select
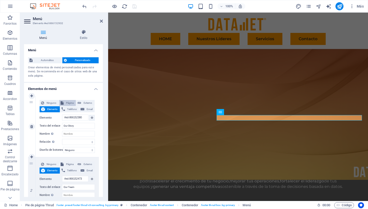
select select
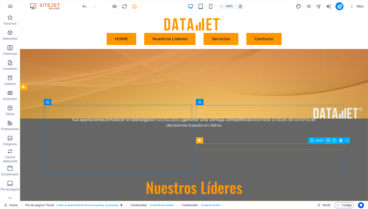
click at [328, 140] on icon at bounding box center [328, 140] width 3 height 5
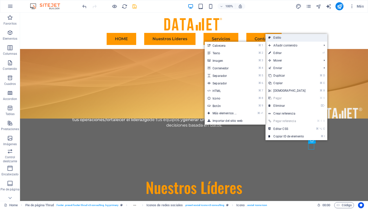
click at [299, 36] on link "Estilo" at bounding box center [297, 38] width 62 height 8
select select "rem"
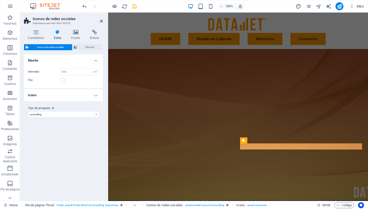
scroll to position [1093, 0]
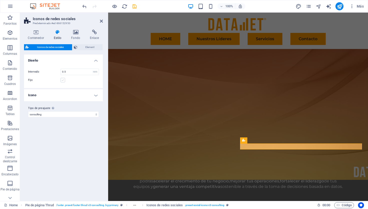
click at [63, 80] on label at bounding box center [63, 80] width 5 height 5
click at [0, 0] on input "Fijo" at bounding box center [0, 0] width 0 height 0
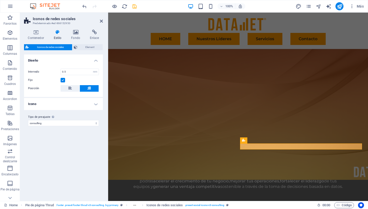
click at [63, 80] on label at bounding box center [63, 80] width 5 height 5
click at [0, 0] on input "Fijo" at bounding box center [0, 0] width 0 height 0
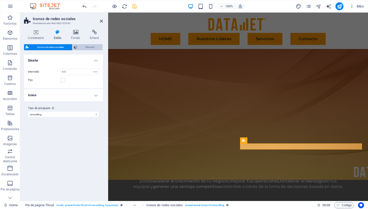
click at [93, 46] on span "Element" at bounding box center [90, 47] width 23 height 6
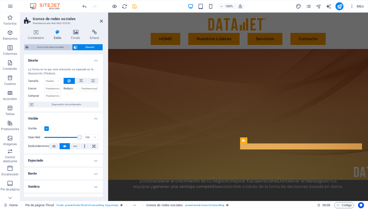
click at [67, 46] on span "Iconos de redes sociales" at bounding box center [50, 47] width 40 height 6
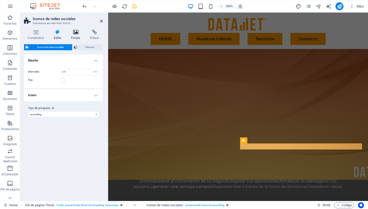
click at [75, 35] on h4 "Fondo" at bounding box center [76, 35] width 19 height 11
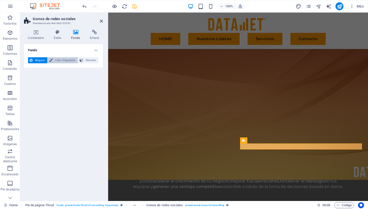
click at [69, 59] on span "Color / Degradado" at bounding box center [65, 60] width 22 height 6
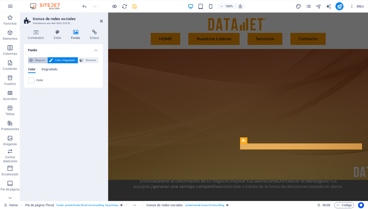
click at [46, 60] on button "Ninguno" at bounding box center [37, 60] width 19 height 6
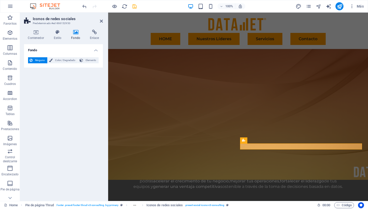
click at [104, 21] on aside "Iconos de redes sociales Predeterminado #ed-866152950 Contenedor Estilo Fondo E…" at bounding box center [64, 107] width 88 height 188
click at [103, 21] on icon at bounding box center [101, 21] width 3 height 4
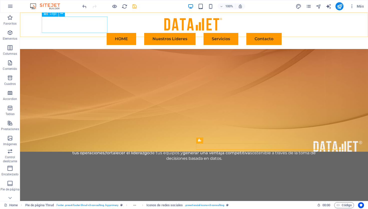
scroll to position [1073, 0]
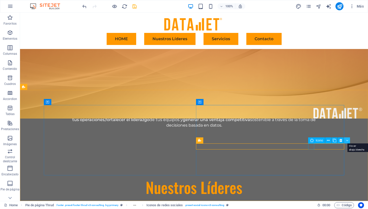
click at [349, 139] on button at bounding box center [347, 140] width 6 height 6
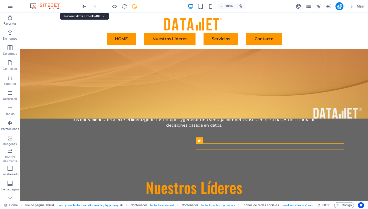
click at [84, 7] on icon "undo" at bounding box center [85, 7] width 6 height 6
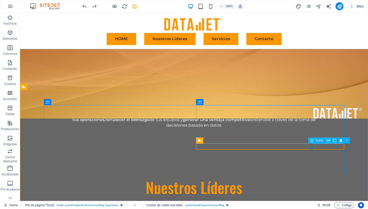
click at [327, 140] on button at bounding box center [329, 140] width 6 height 6
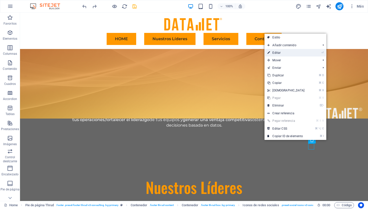
click at [297, 51] on link "⏎ Editar" at bounding box center [286, 53] width 43 height 8
select select "xMidYMid"
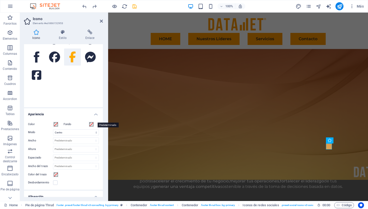
scroll to position [0, 0]
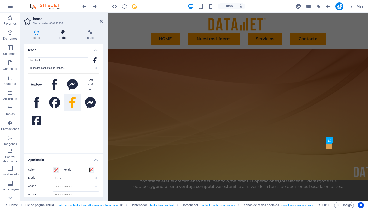
click at [63, 32] on icon at bounding box center [63, 32] width 25 height 5
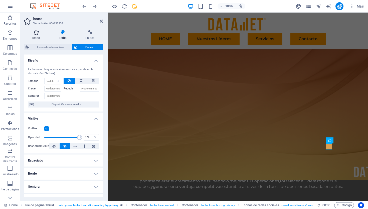
click at [38, 37] on h4 "Icono" at bounding box center [37, 35] width 27 height 11
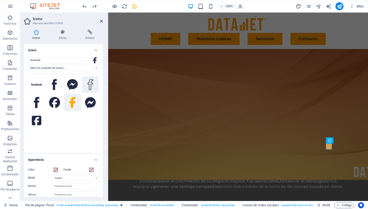
click at [91, 86] on icon at bounding box center [91, 84] width 6 height 11
click at [72, 103] on icon at bounding box center [72, 102] width 6 height 11
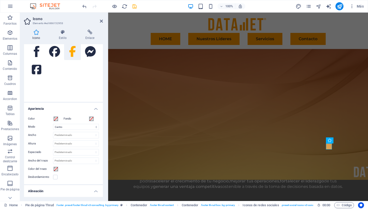
scroll to position [53, 0]
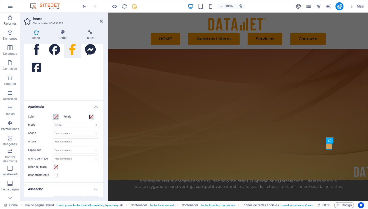
click at [57, 116] on span at bounding box center [56, 117] width 4 height 4
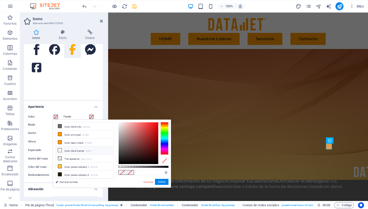
click at [68, 150] on li "Color de la fuente #ffffff" at bounding box center [85, 150] width 58 height 8
type input "#ffffff"
click at [165, 182] on button "Aplicar" at bounding box center [162, 181] width 14 height 6
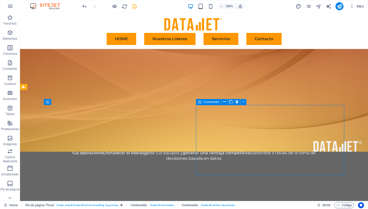
scroll to position [1073, 0]
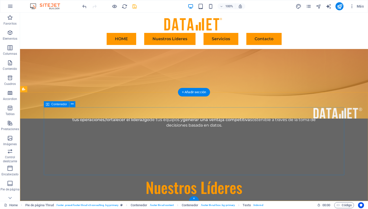
scroll to position [1070, 0]
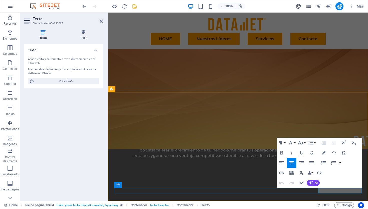
scroll to position [1090, 0]
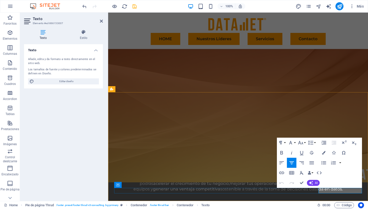
drag, startPoint x: 358, startPoint y: 191, endPoint x: 364, endPoint y: 191, distance: 6.0
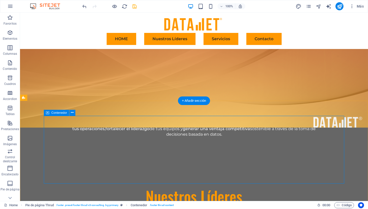
scroll to position [1062, 0]
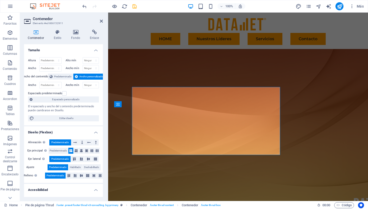
scroll to position [1090, 0]
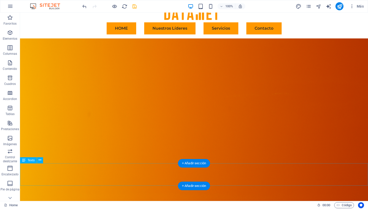
scroll to position [0, 0]
